Goal: Task Accomplishment & Management: Manage account settings

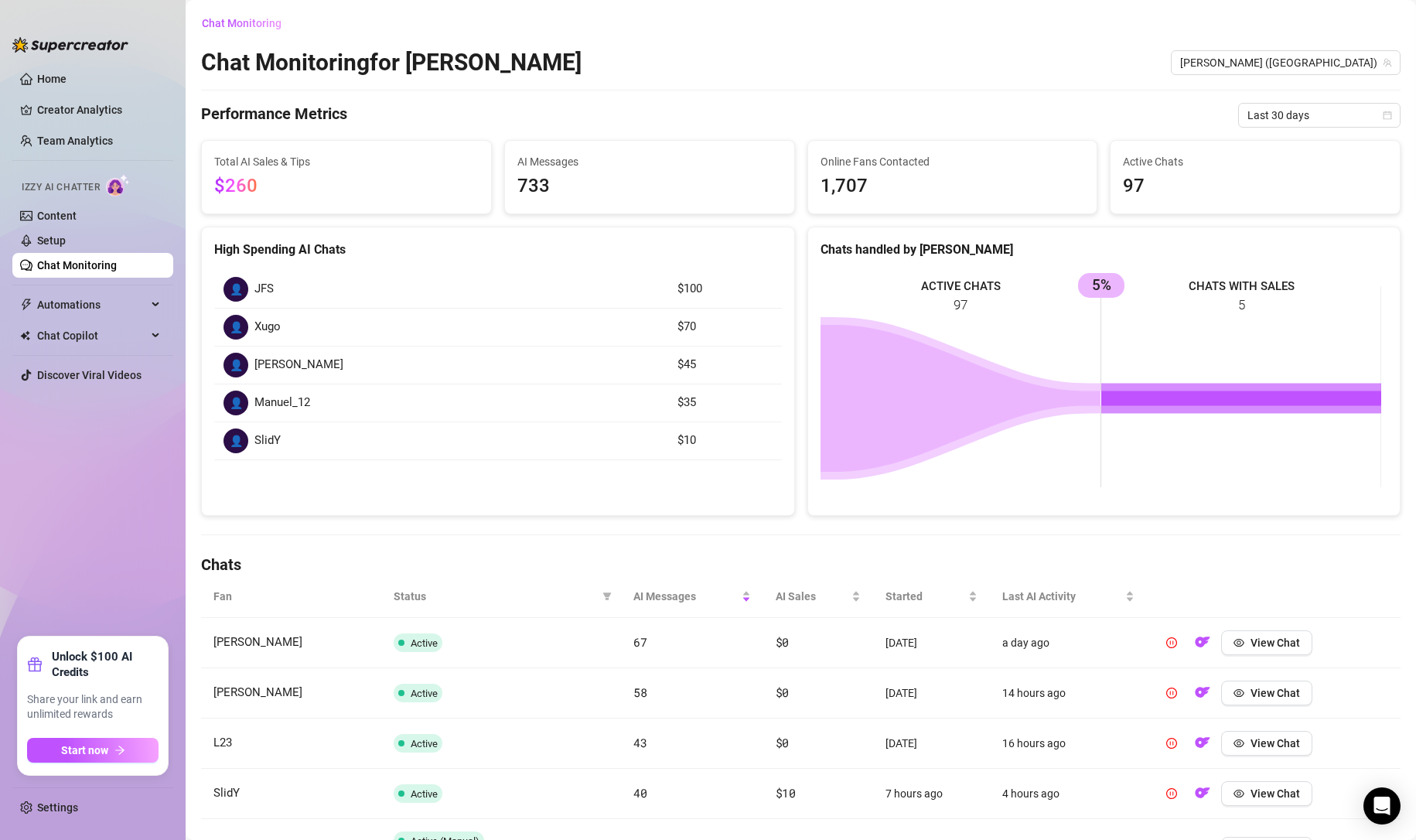
click at [57, 218] on link "Content" at bounding box center [57, 215] width 39 height 12
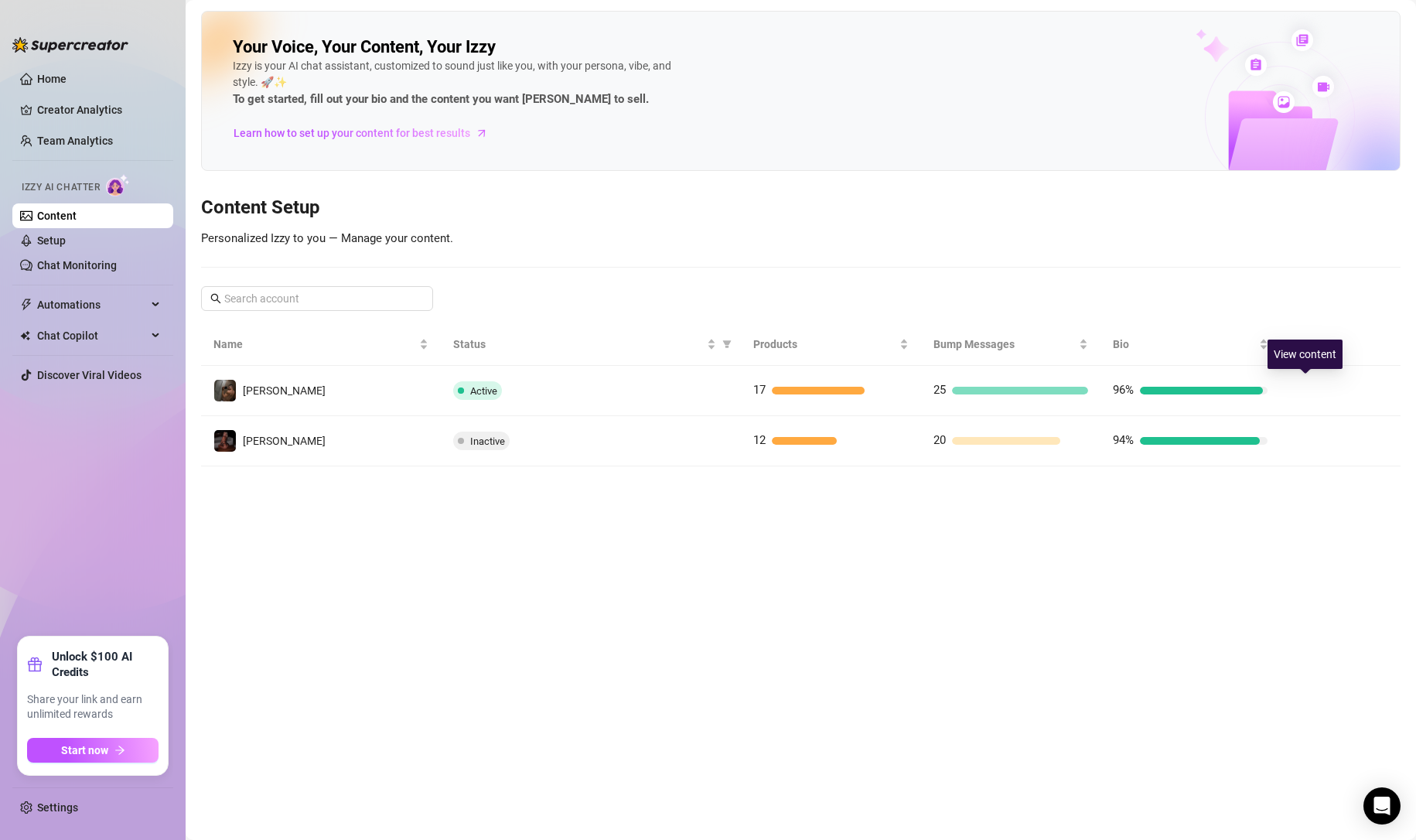
click at [1315, 390] on button "button" at bounding box center [1306, 391] width 25 height 25
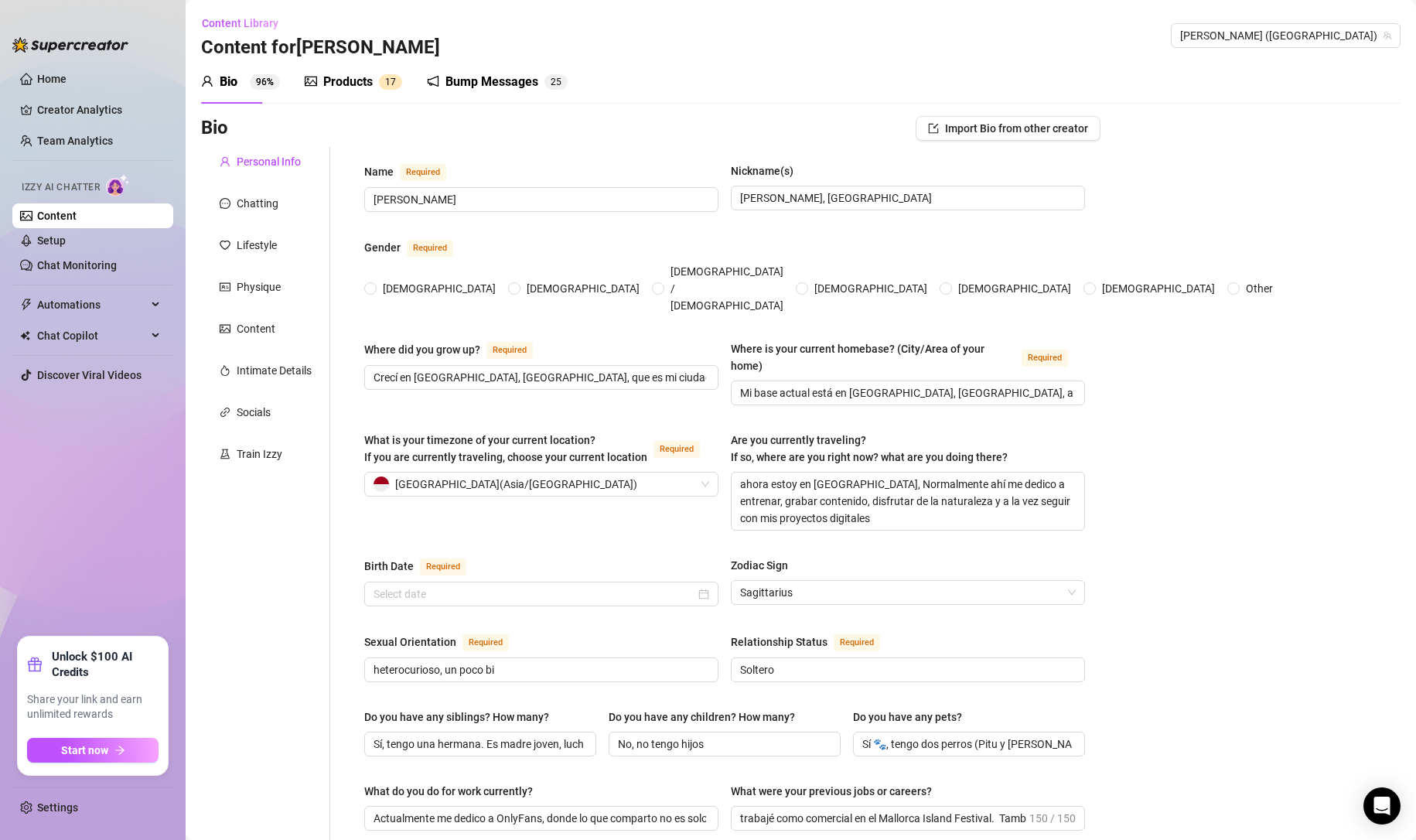
radio input "true"
type input "[DATE]"
click at [326, 74] on div "Products" at bounding box center [348, 82] width 49 height 18
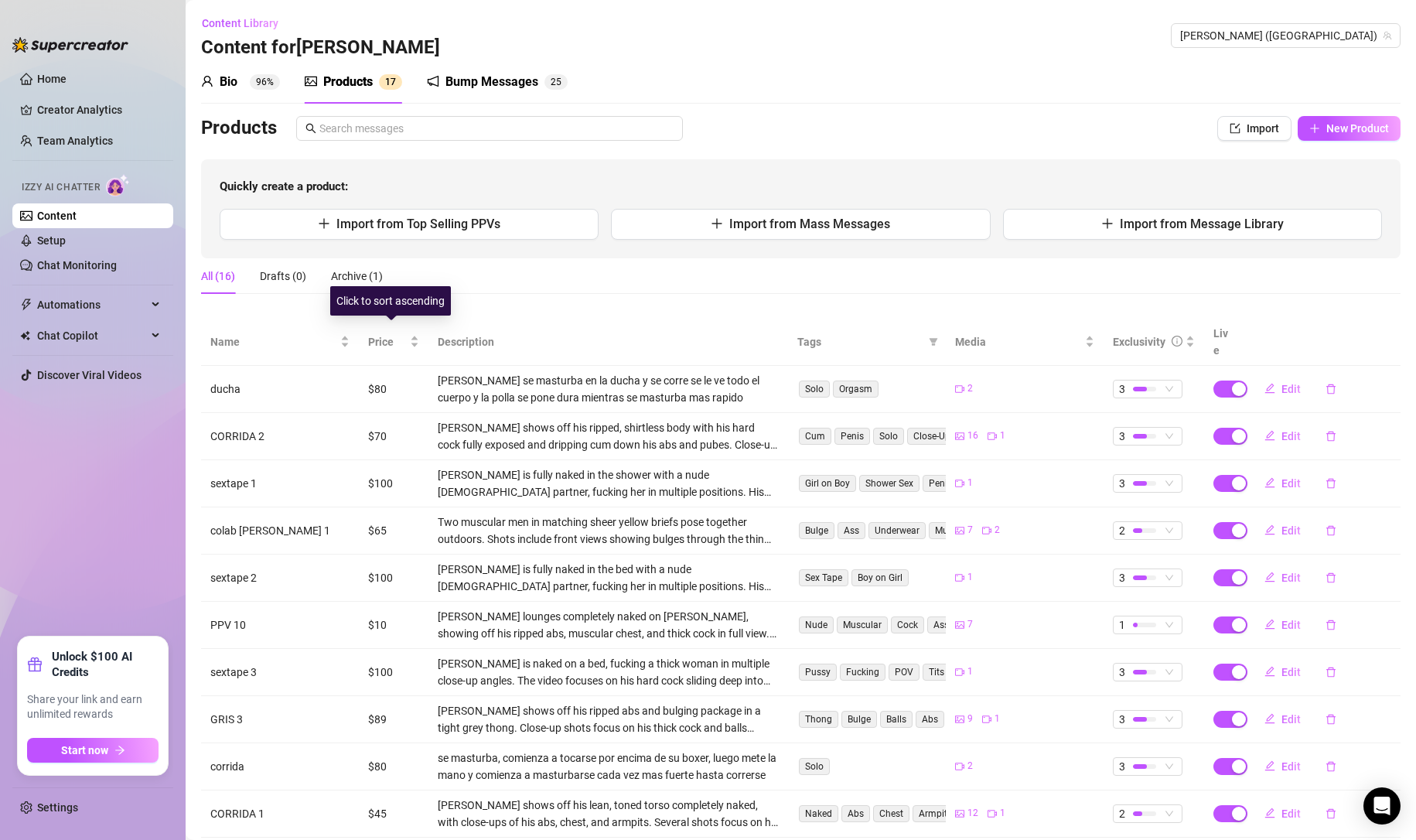
click at [370, 333] on span "Price" at bounding box center [388, 342] width 38 height 17
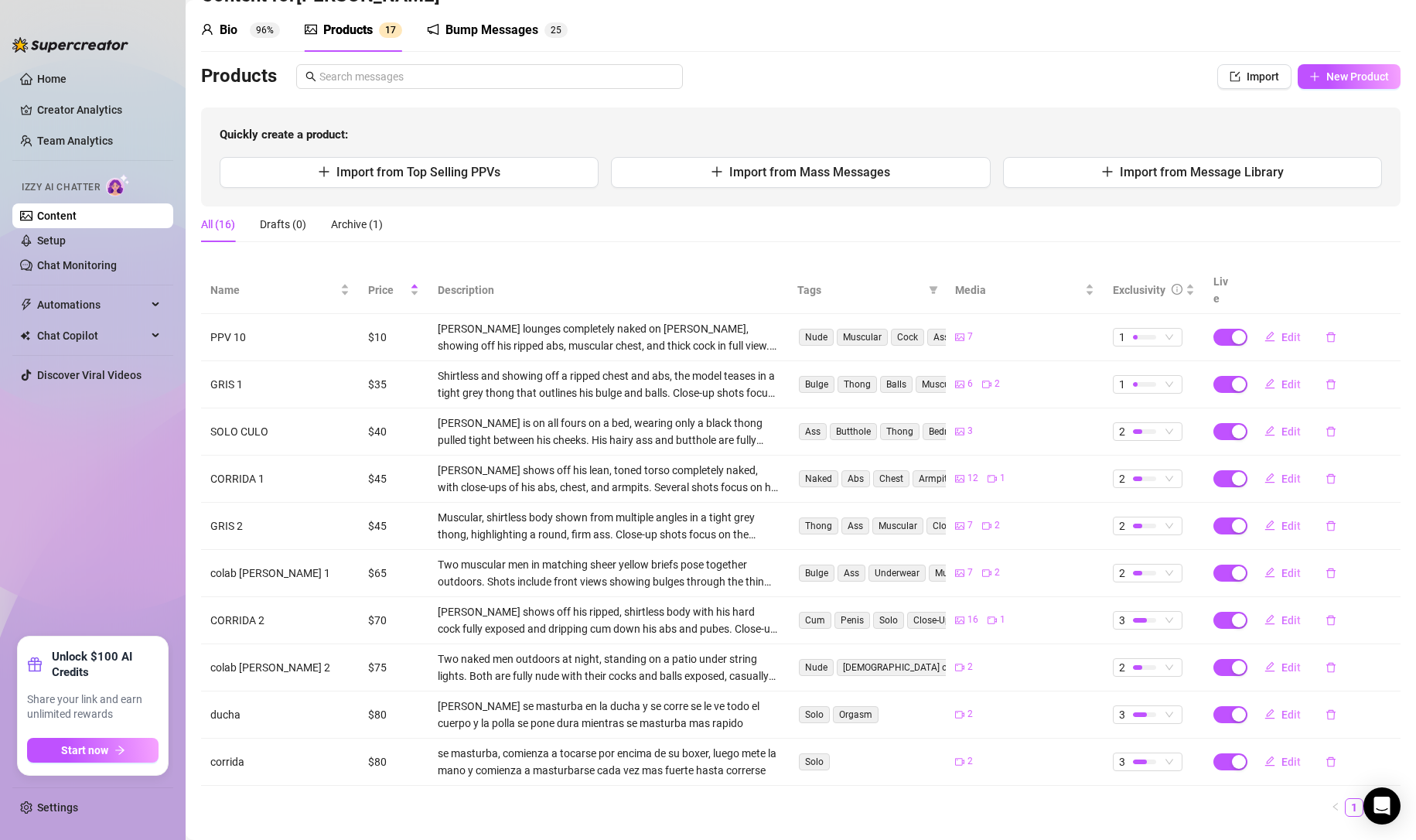
scroll to position [70, 0]
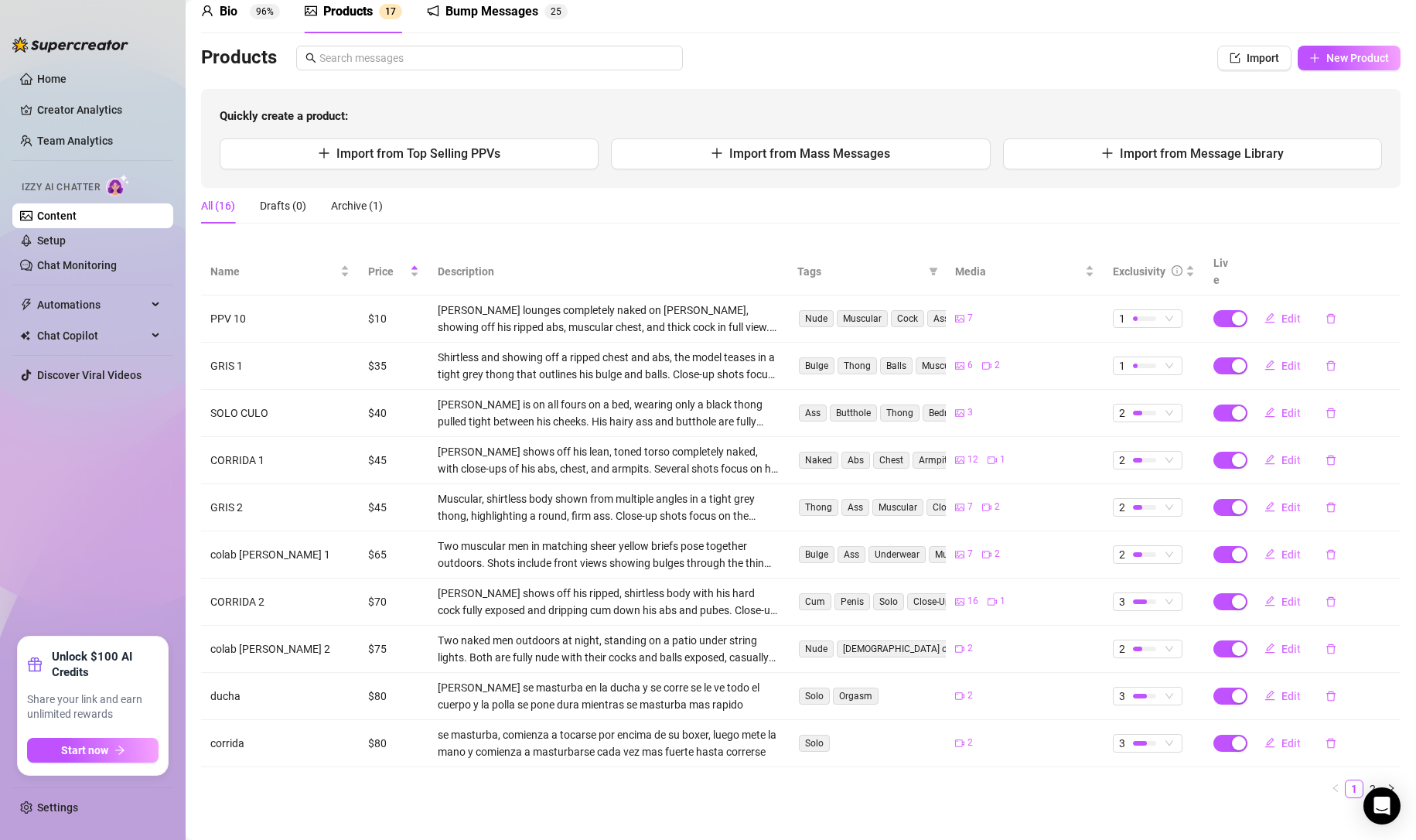
click at [1270, 542] on button "Edit" at bounding box center [1282, 554] width 61 height 25
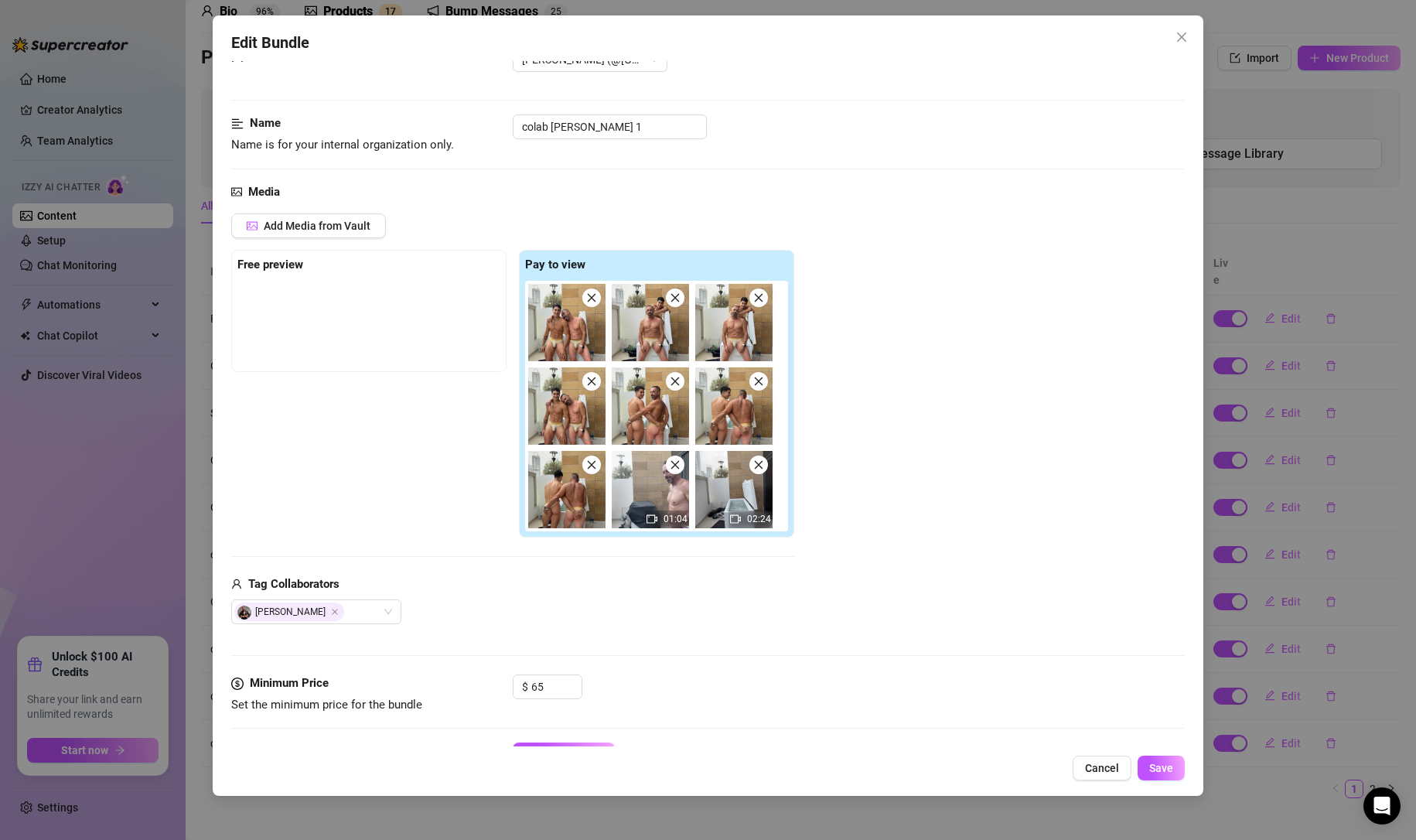
scroll to position [129, 0]
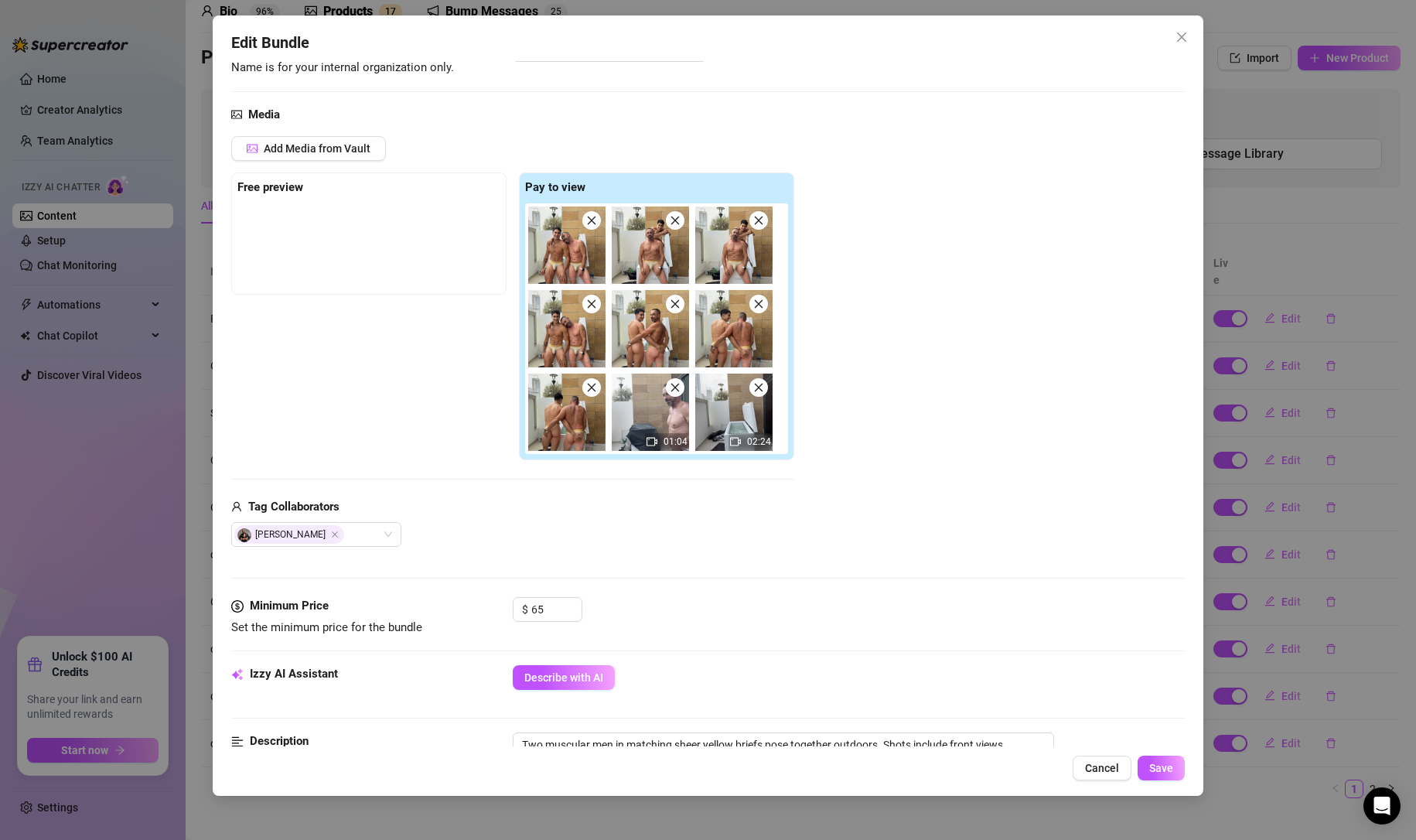
click at [1148, 761] on button "Save" at bounding box center [1161, 768] width 48 height 25
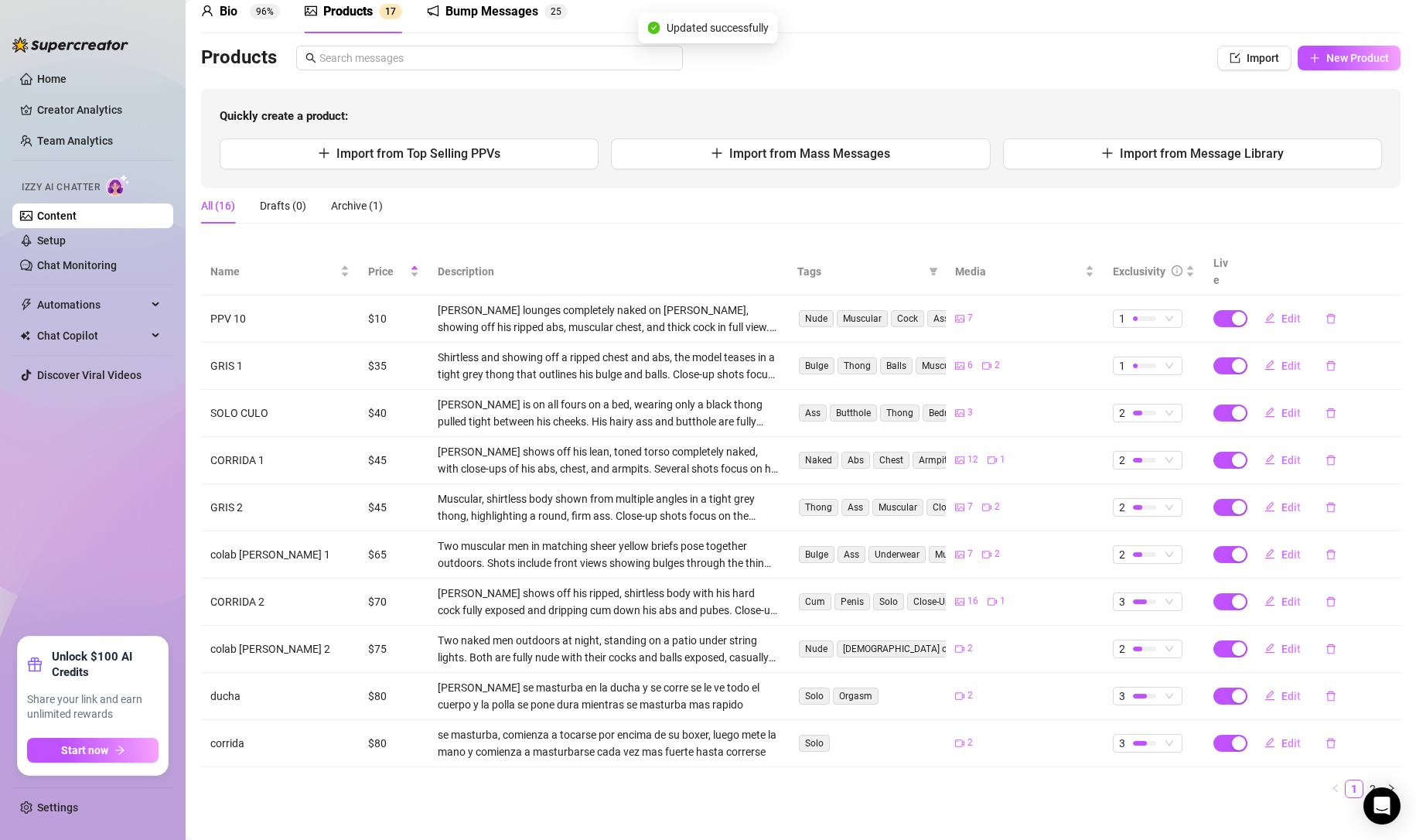
click at [1282, 642] on span "Edit" at bounding box center [1291, 648] width 19 height 12
type textarea "aqui tienes, un baño con mi padre jugando un poco de forma divertida como tanto…"
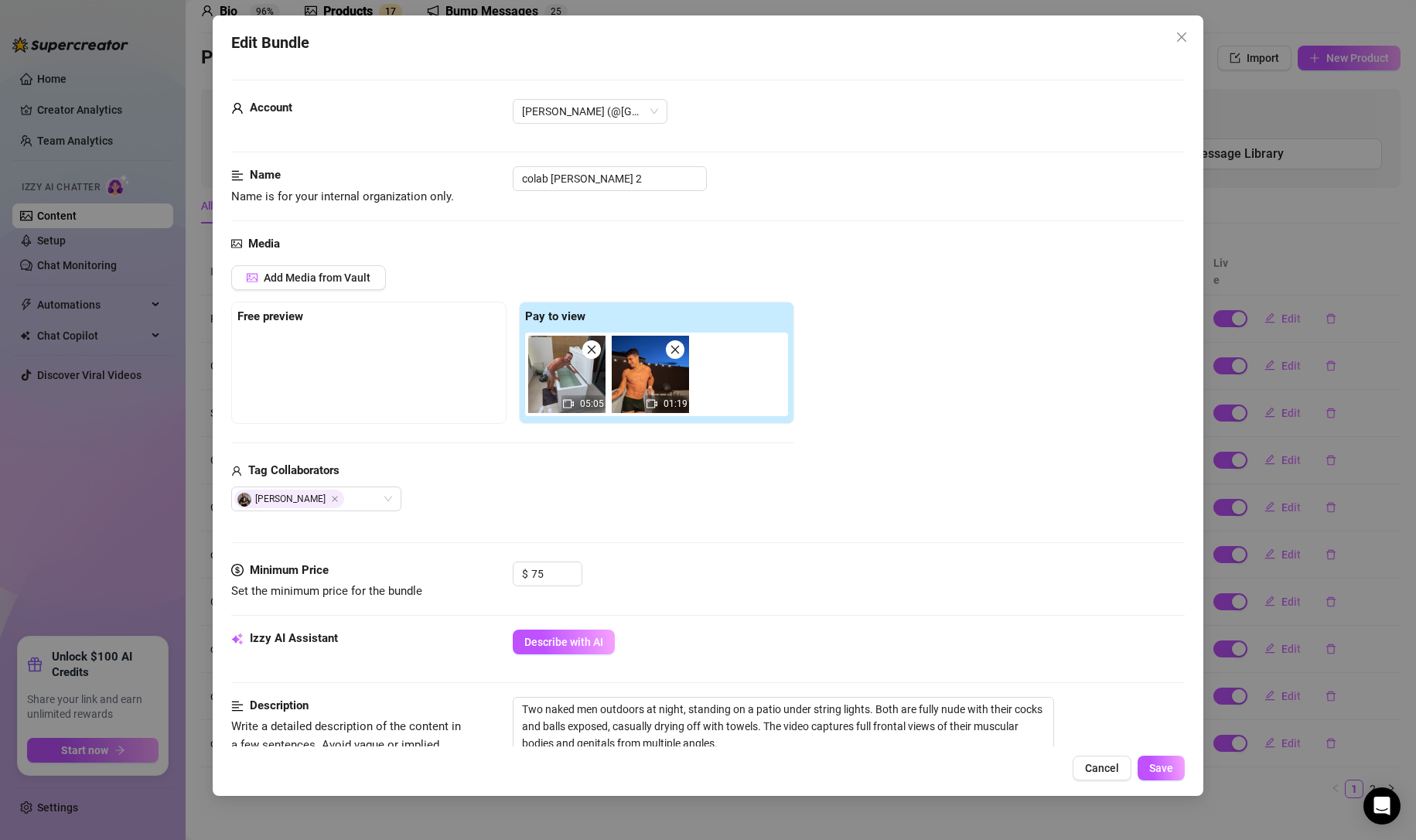
click at [1162, 764] on span "Save" at bounding box center [1161, 768] width 24 height 12
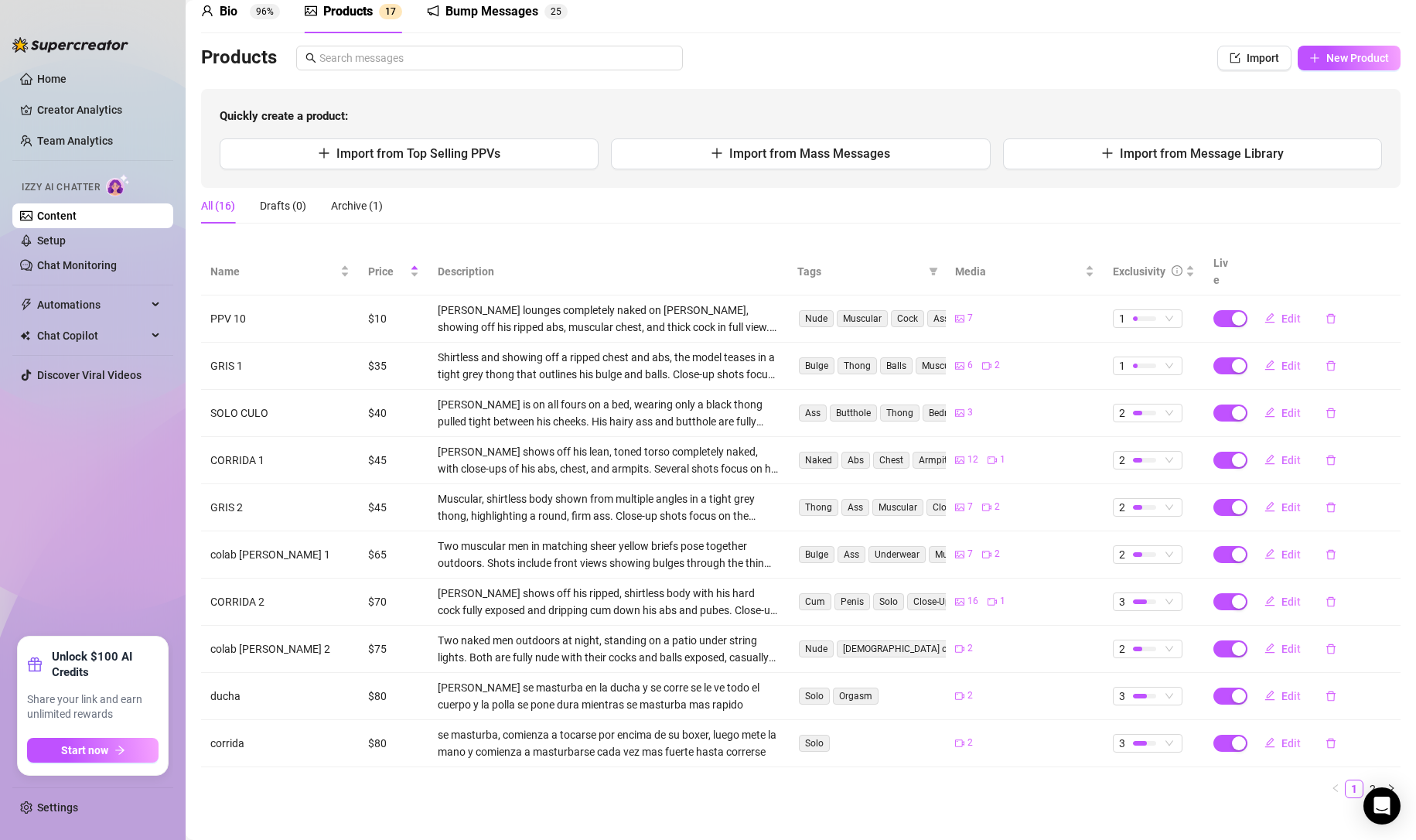
click at [40, 260] on link "Chat Monitoring" at bounding box center [78, 265] width 80 height 12
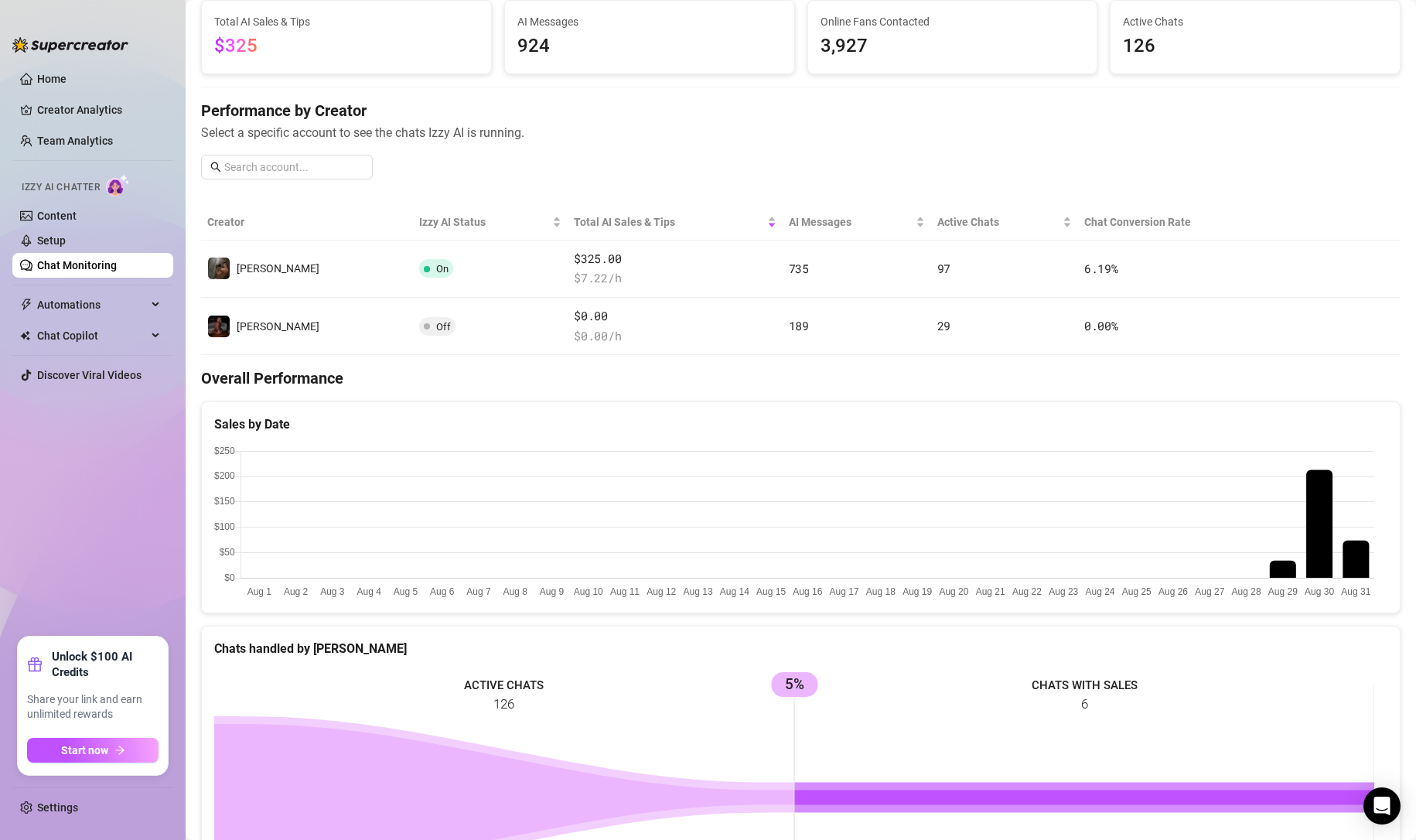
scroll to position [26, 0]
